Goal: Task Accomplishment & Management: Manage account settings

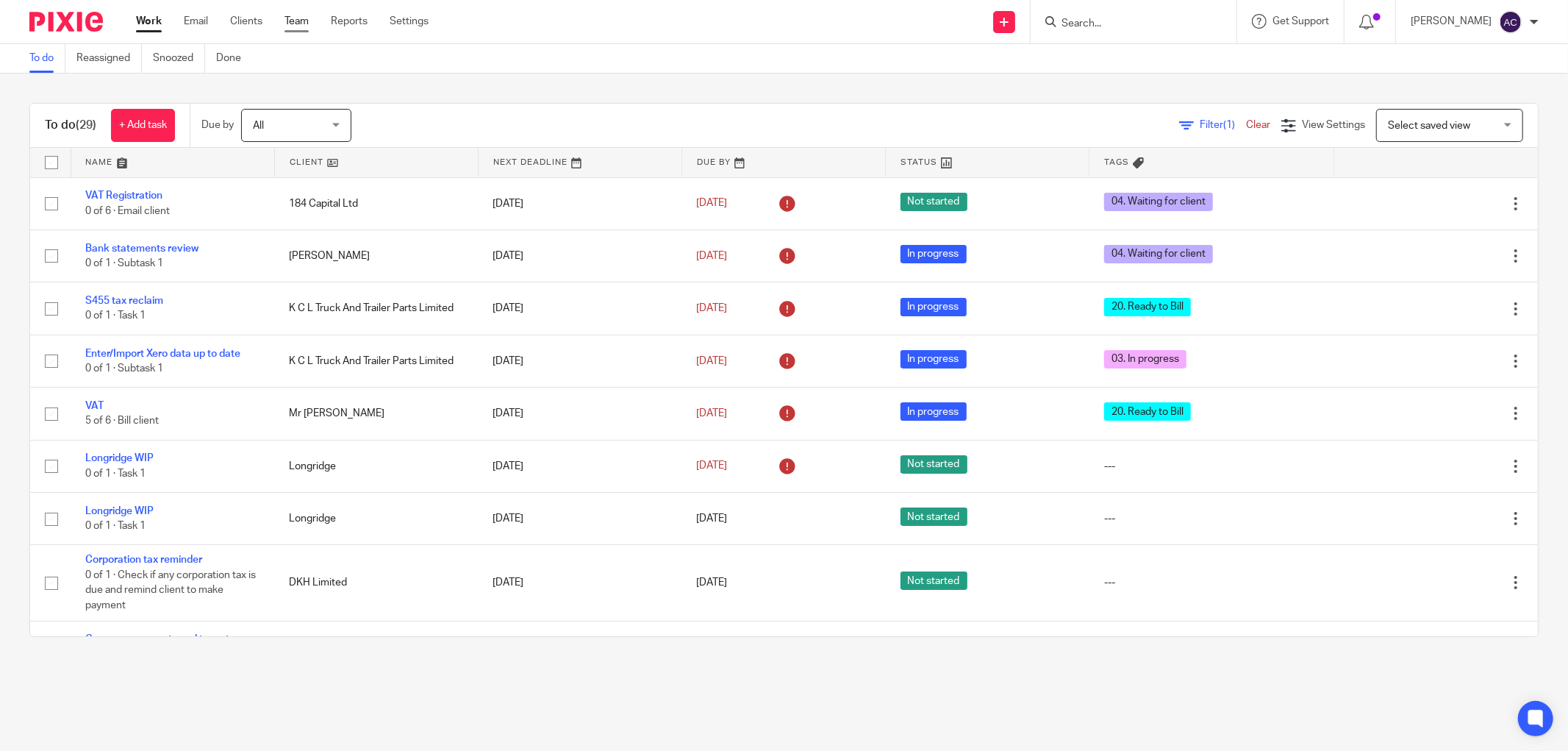
click at [287, 23] on link "Team" at bounding box center [296, 22] width 24 height 15
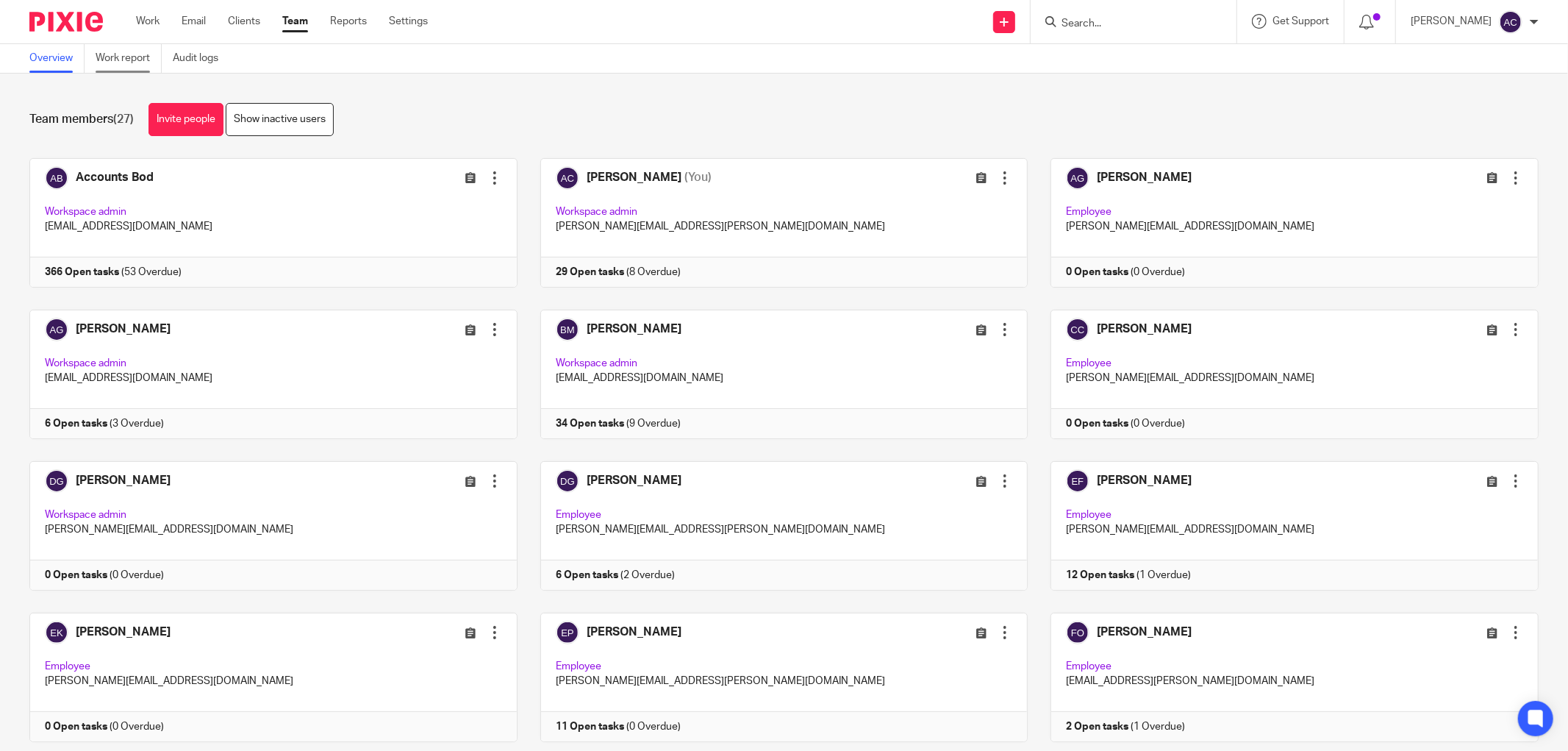
click at [128, 63] on link "Work report" at bounding box center [128, 59] width 66 height 29
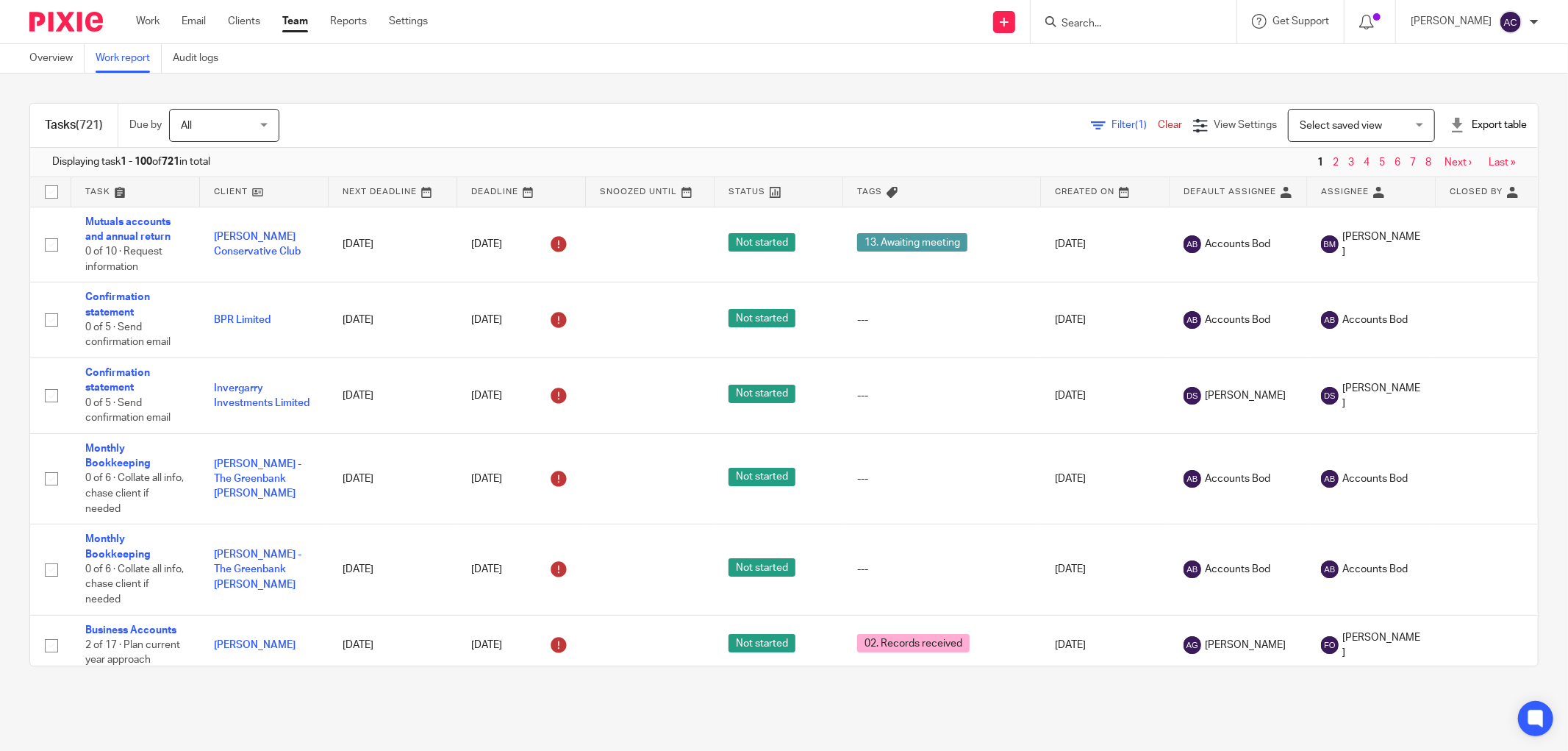
click at [1488, 125] on div "Export table" at bounding box center [1488, 125] width 77 height 15
click at [1446, 160] on link "CSV format" at bounding box center [1432, 158] width 53 height 11
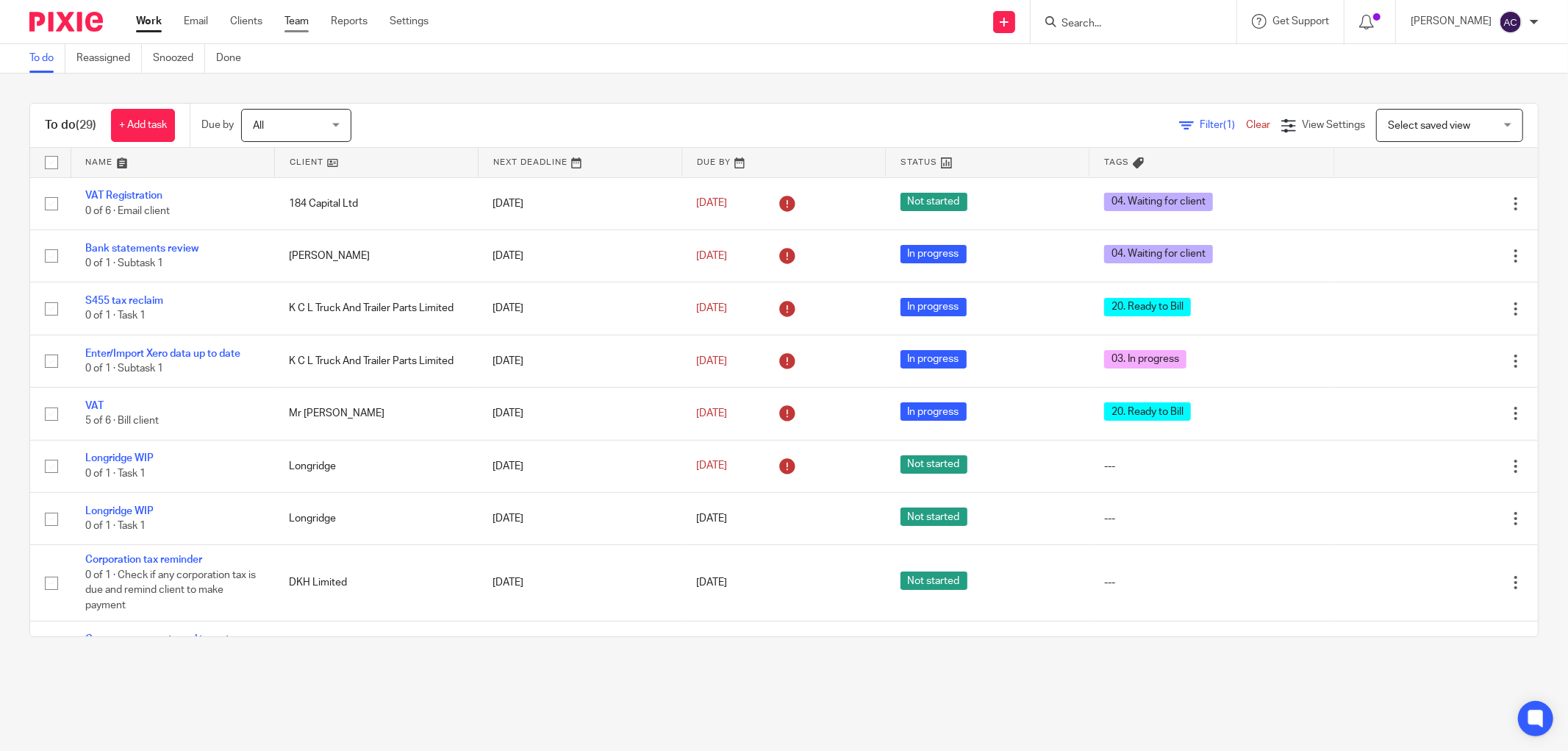
click at [296, 23] on link "Team" at bounding box center [296, 22] width 24 height 15
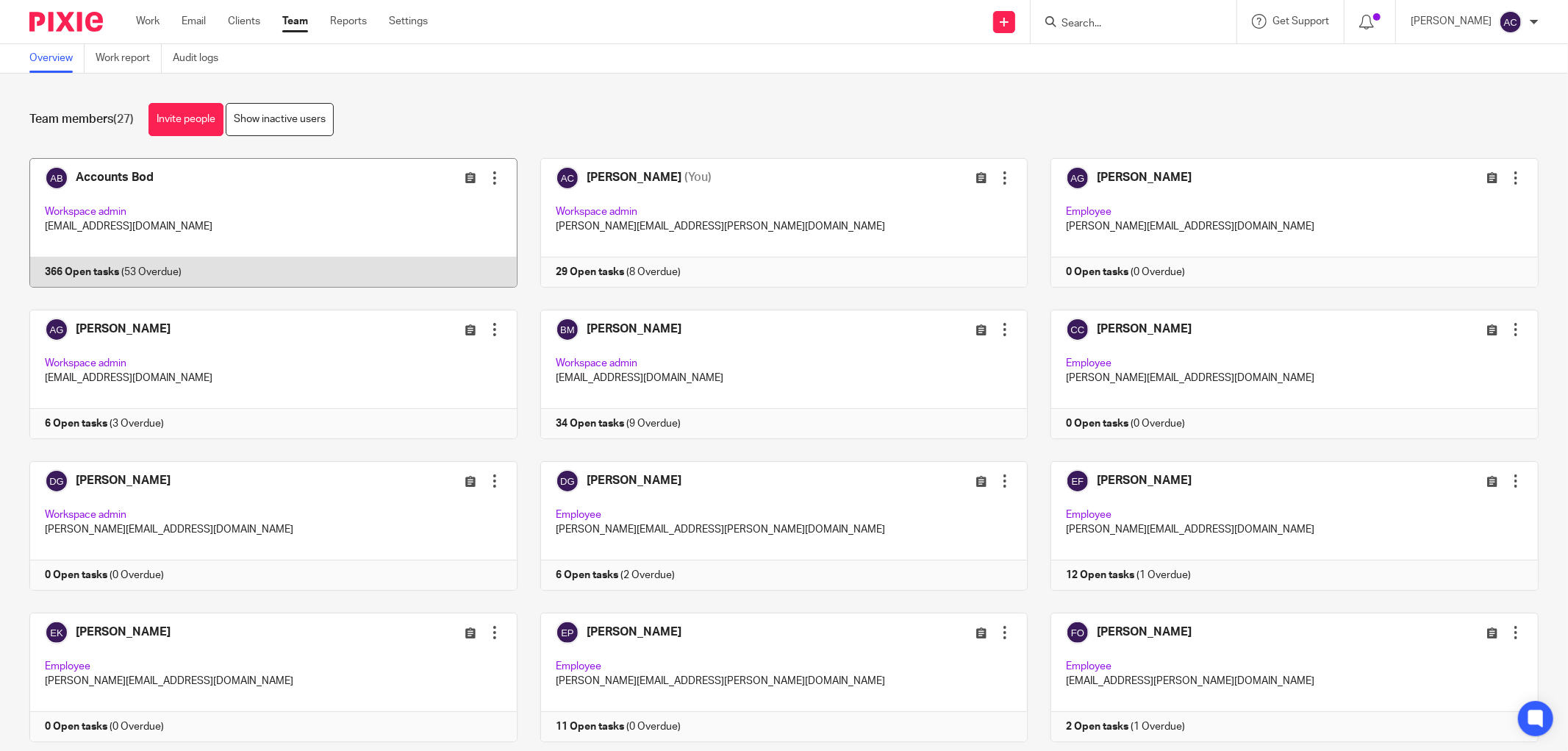
click at [99, 269] on link at bounding box center [262, 223] width 511 height 129
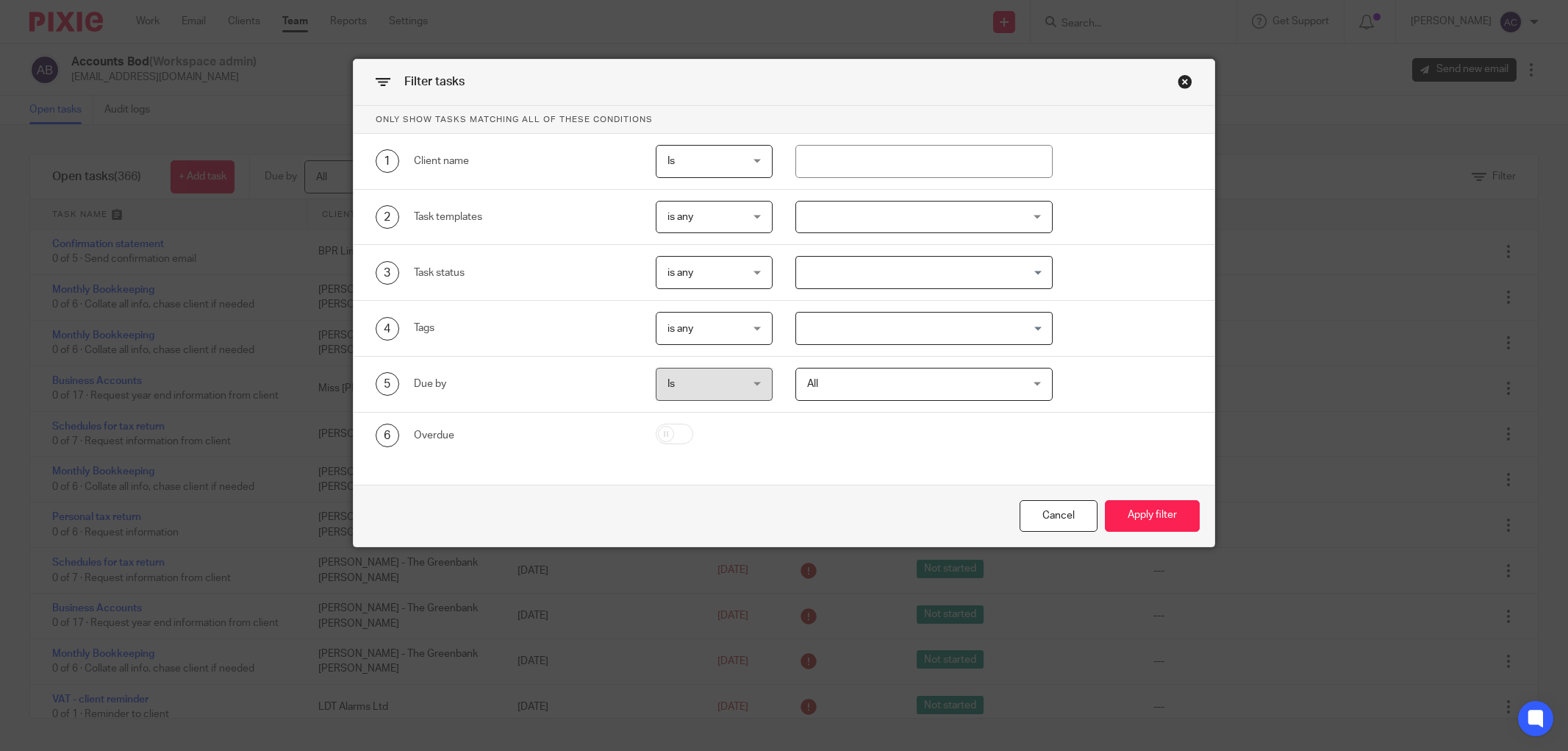
click at [799, 326] on input "Search for option" at bounding box center [920, 328] width 246 height 26
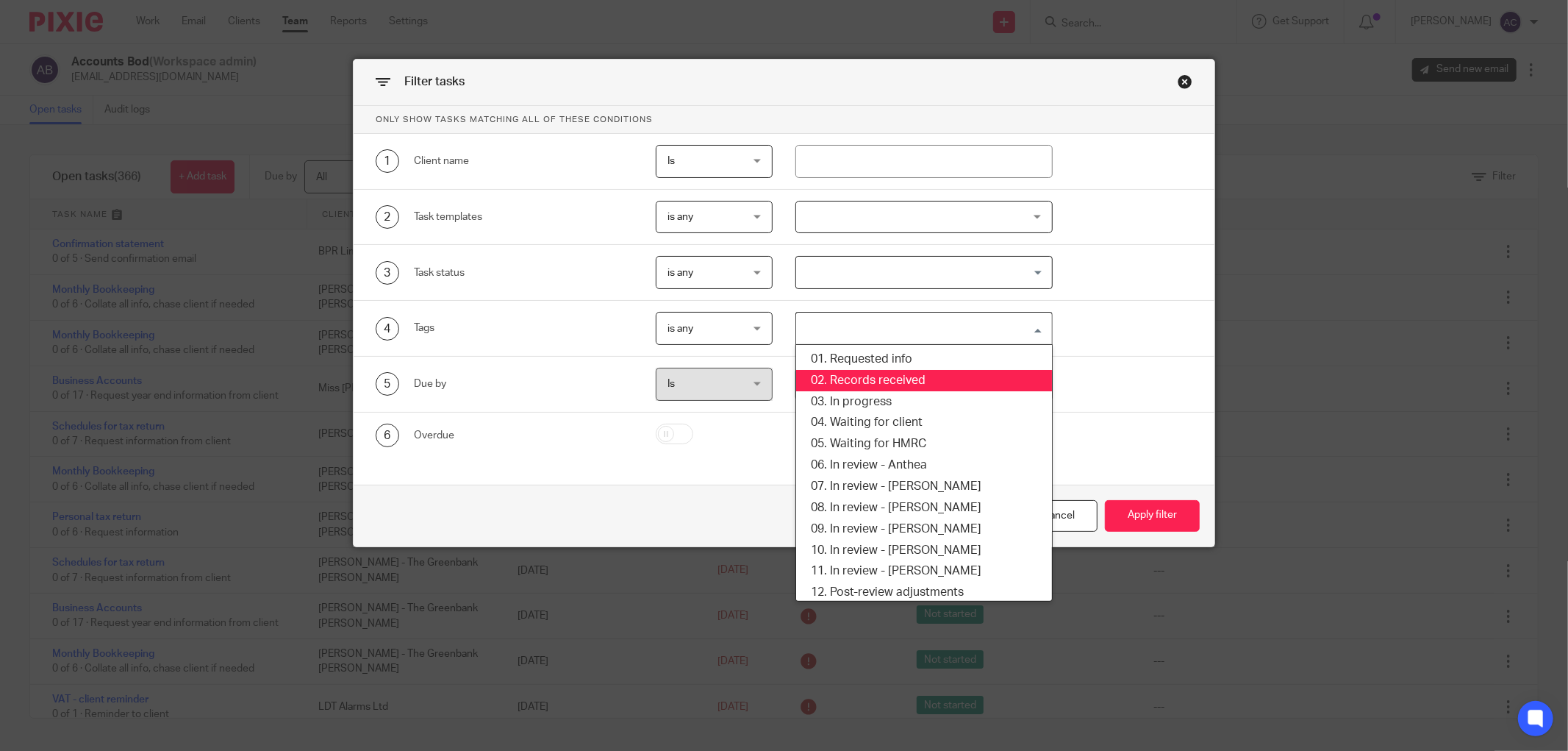
click at [846, 376] on li "02. Records received" at bounding box center [923, 381] width 256 height 21
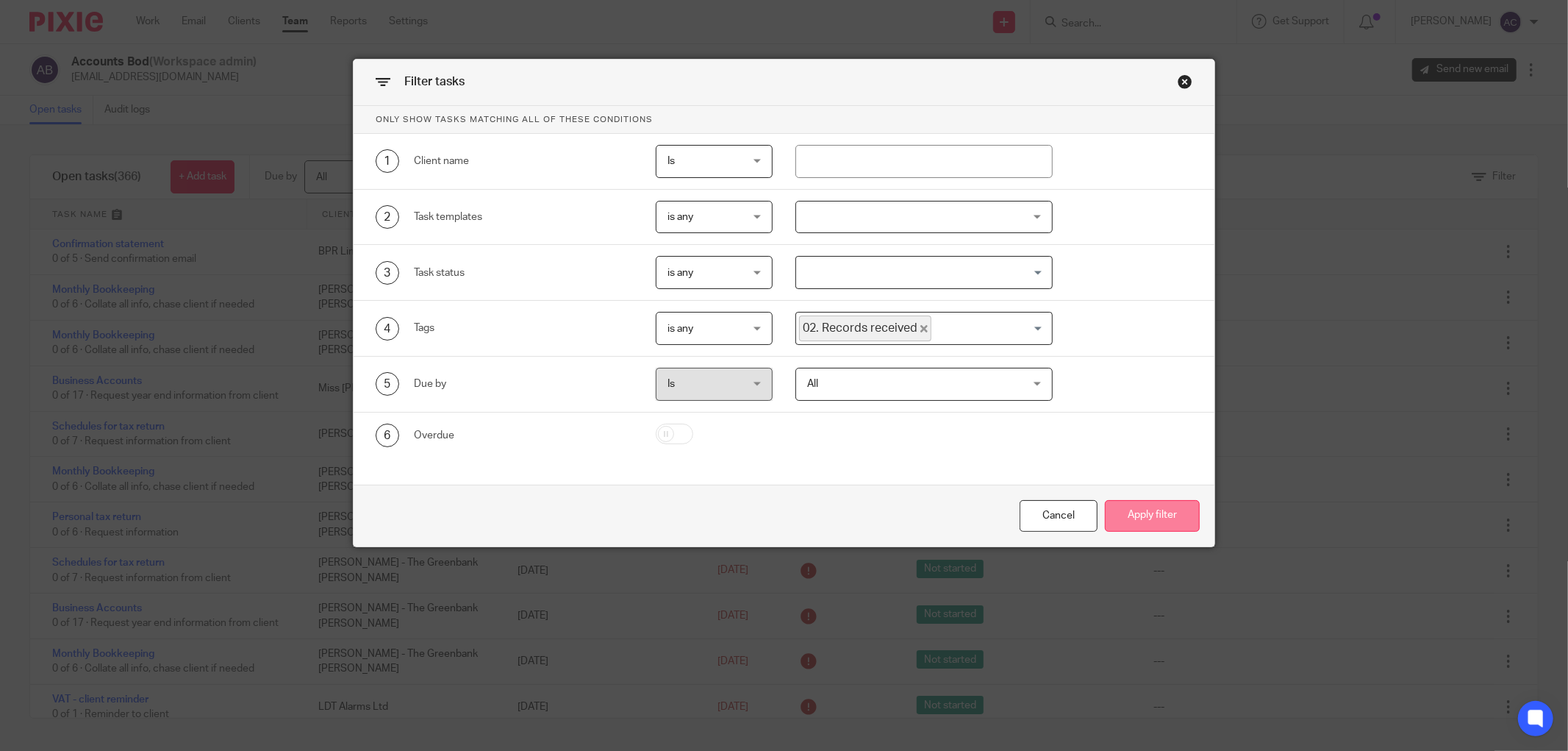
click at [1144, 508] on button "Apply filter" at bounding box center [1152, 516] width 95 height 32
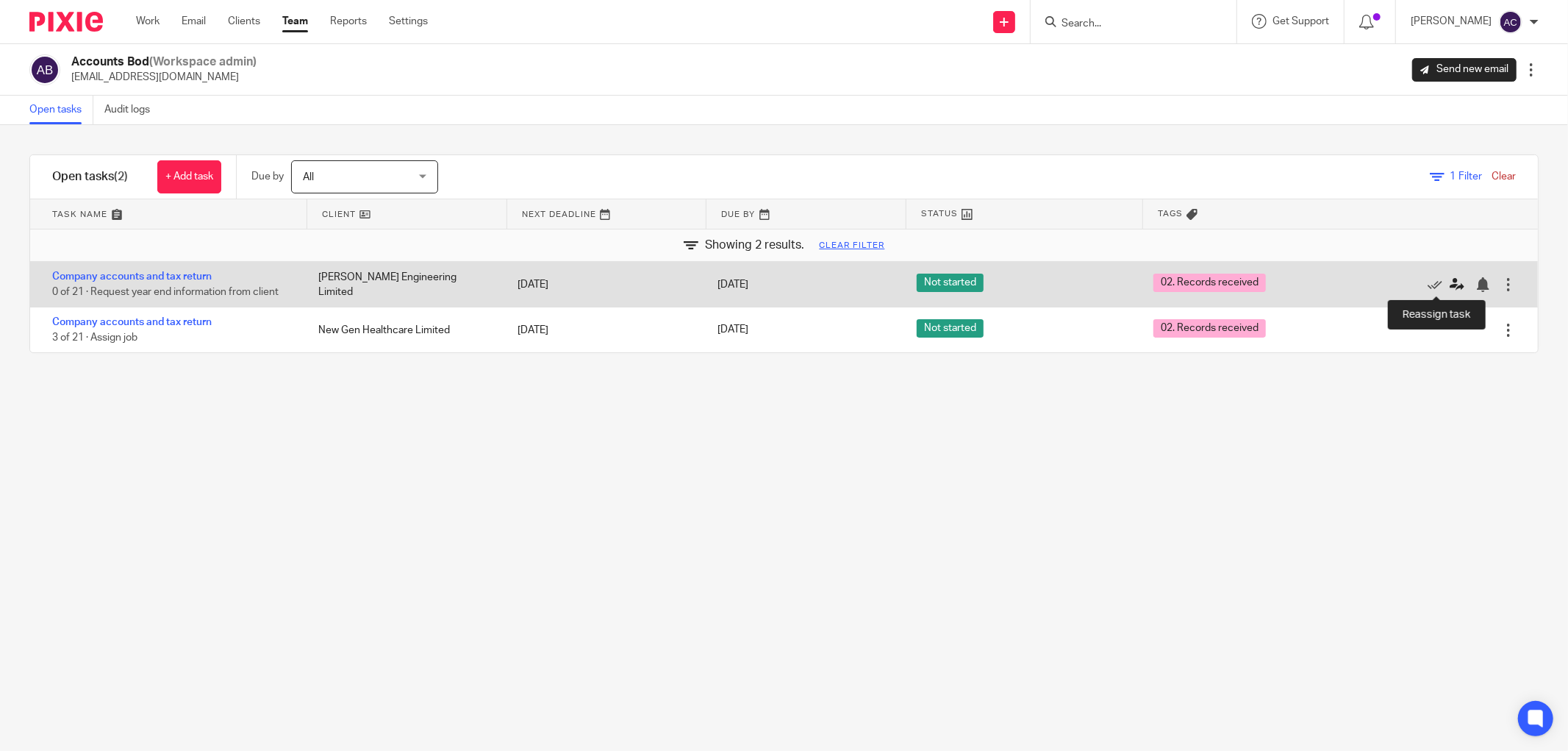
click at [1449, 285] on icon at bounding box center [1457, 285] width 15 height 15
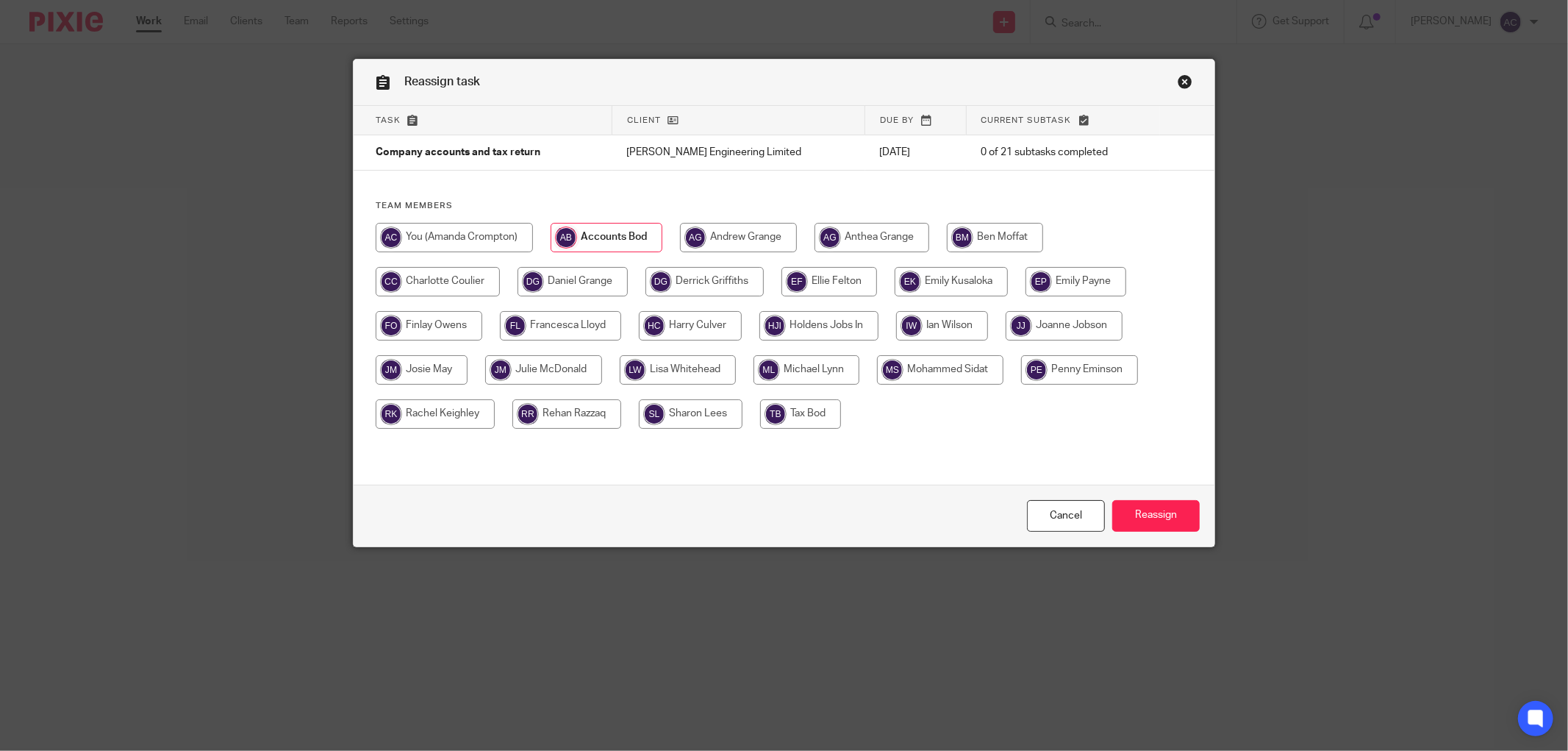
click at [949, 382] on input "radio" at bounding box center [940, 369] width 126 height 29
radio input "true"
click at [1140, 503] on input "Reassign" at bounding box center [1156, 516] width 88 height 32
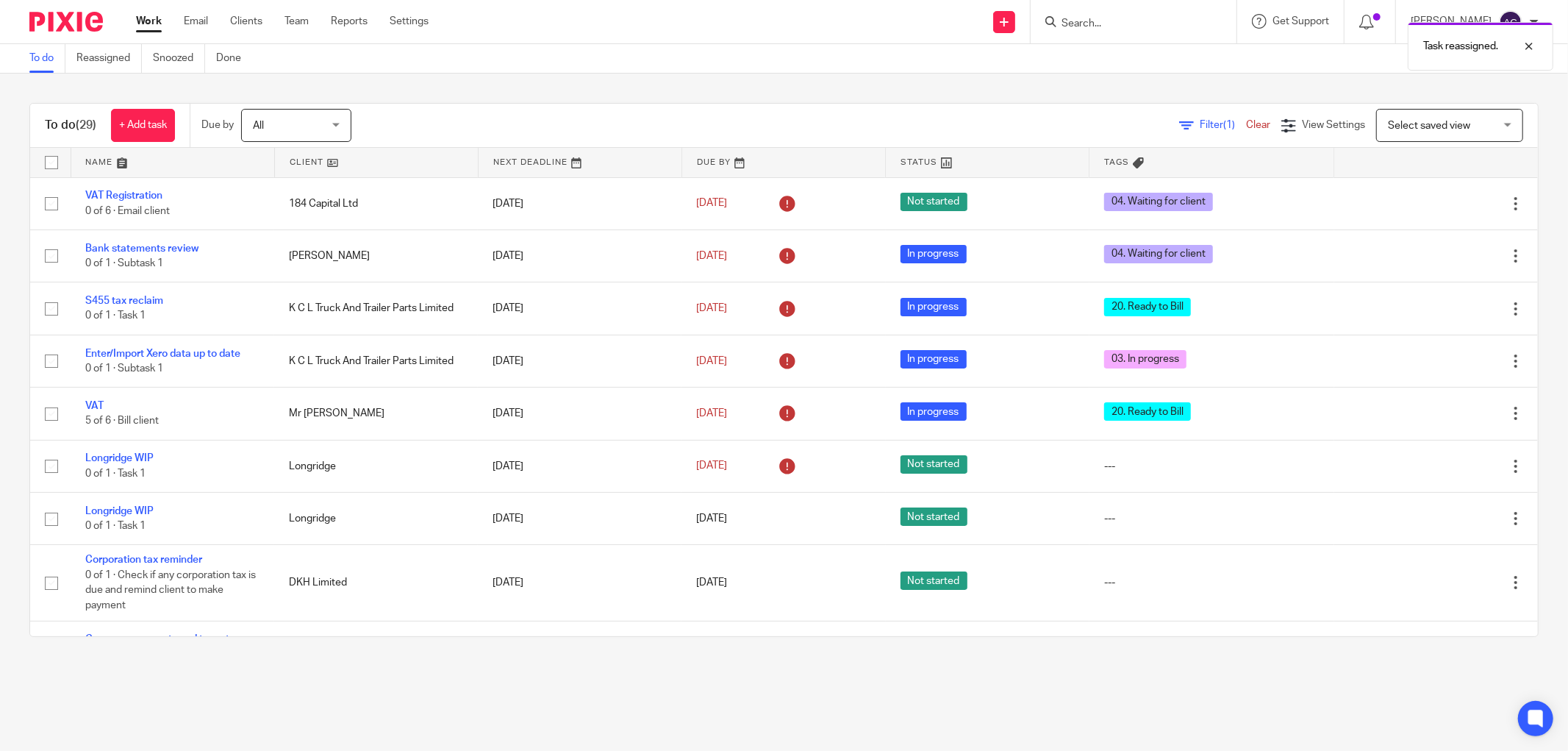
click at [140, 22] on link "Work" at bounding box center [149, 22] width 26 height 15
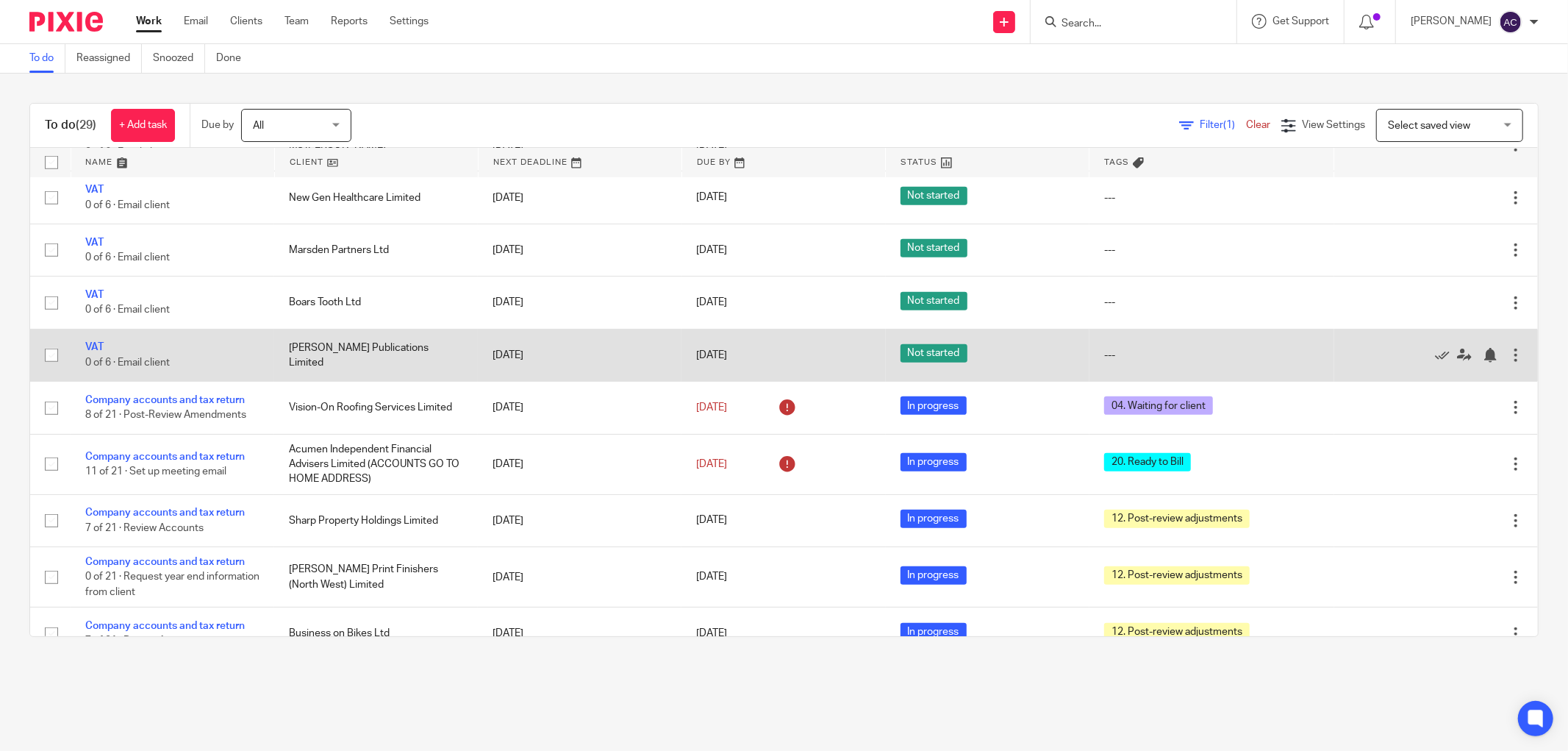
scroll to position [735, 0]
